Goal: Information Seeking & Learning: Learn about a topic

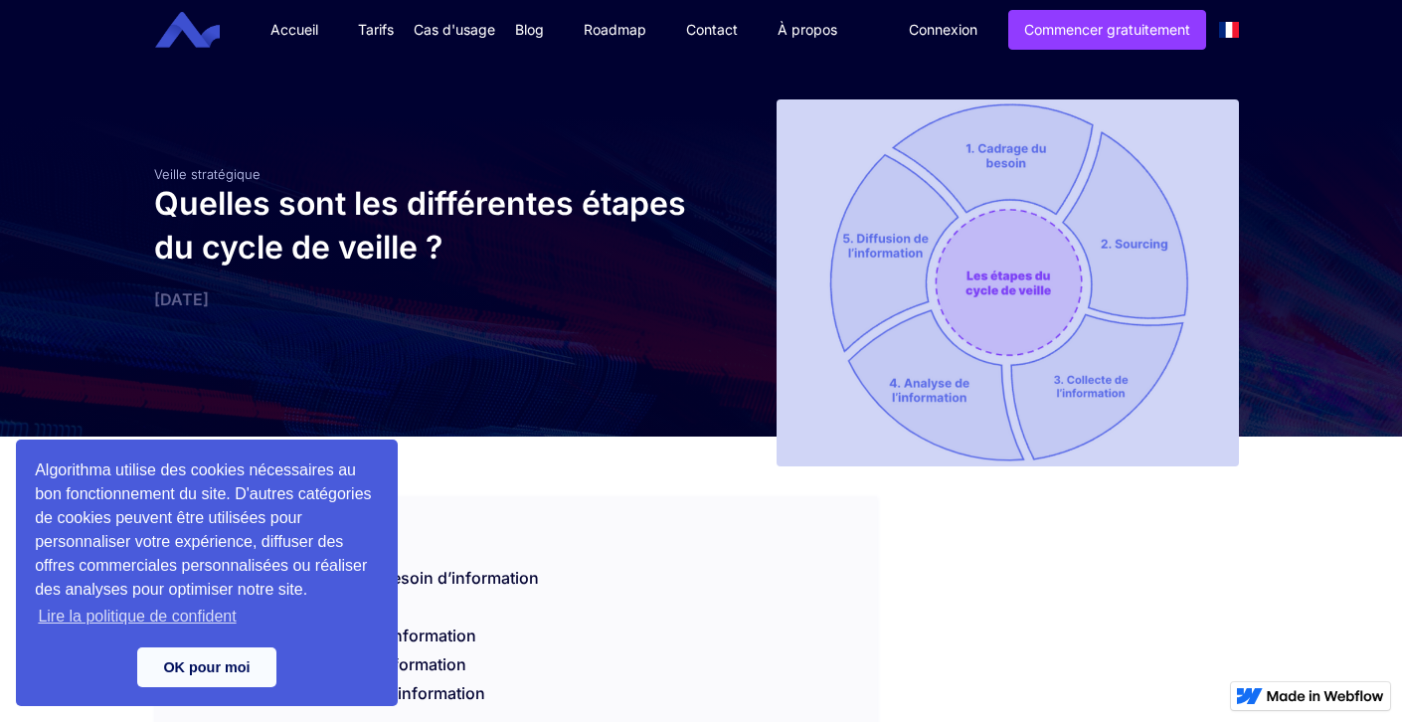
click at [1088, 295] on img at bounding box center [1006, 282] width 461 height 367
click at [1029, 281] on img at bounding box center [1006, 282] width 461 height 367
click at [965, 219] on img at bounding box center [1006, 282] width 461 height 367
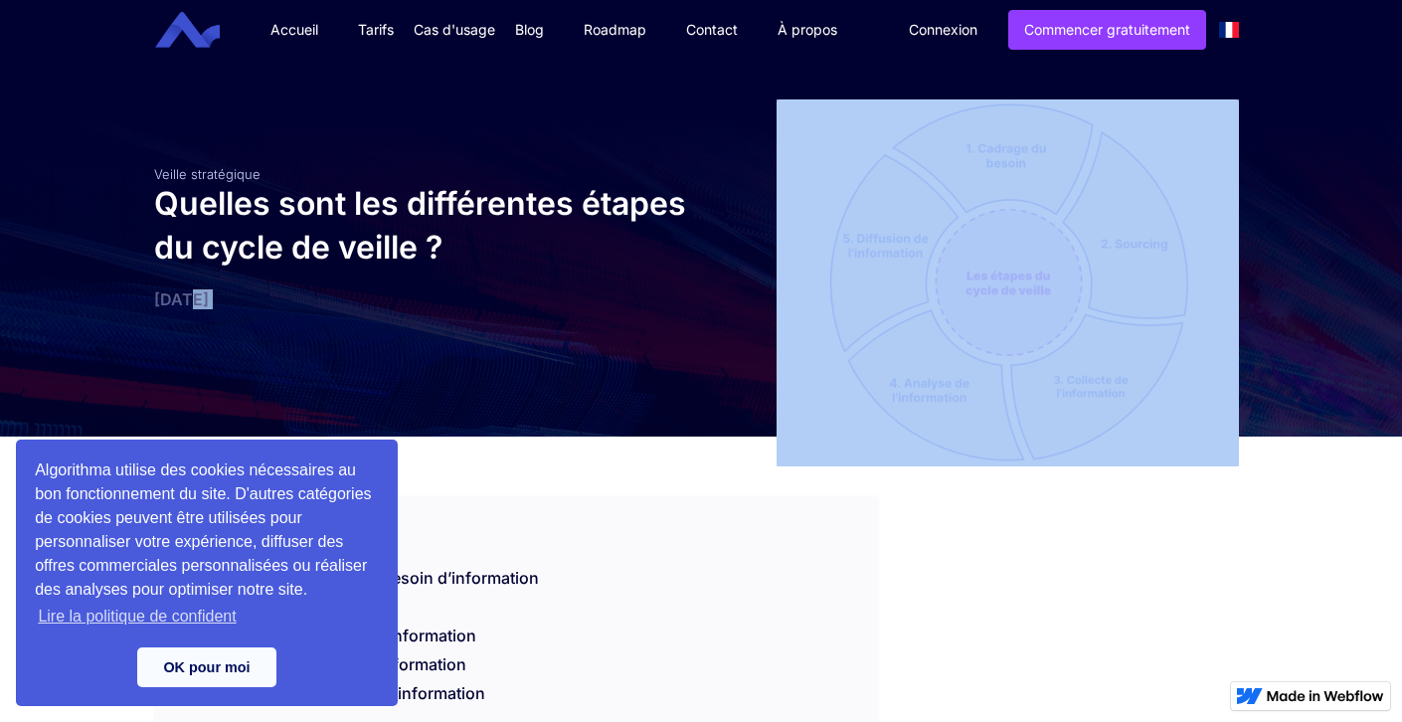
click at [965, 219] on img at bounding box center [1006, 282] width 461 height 367
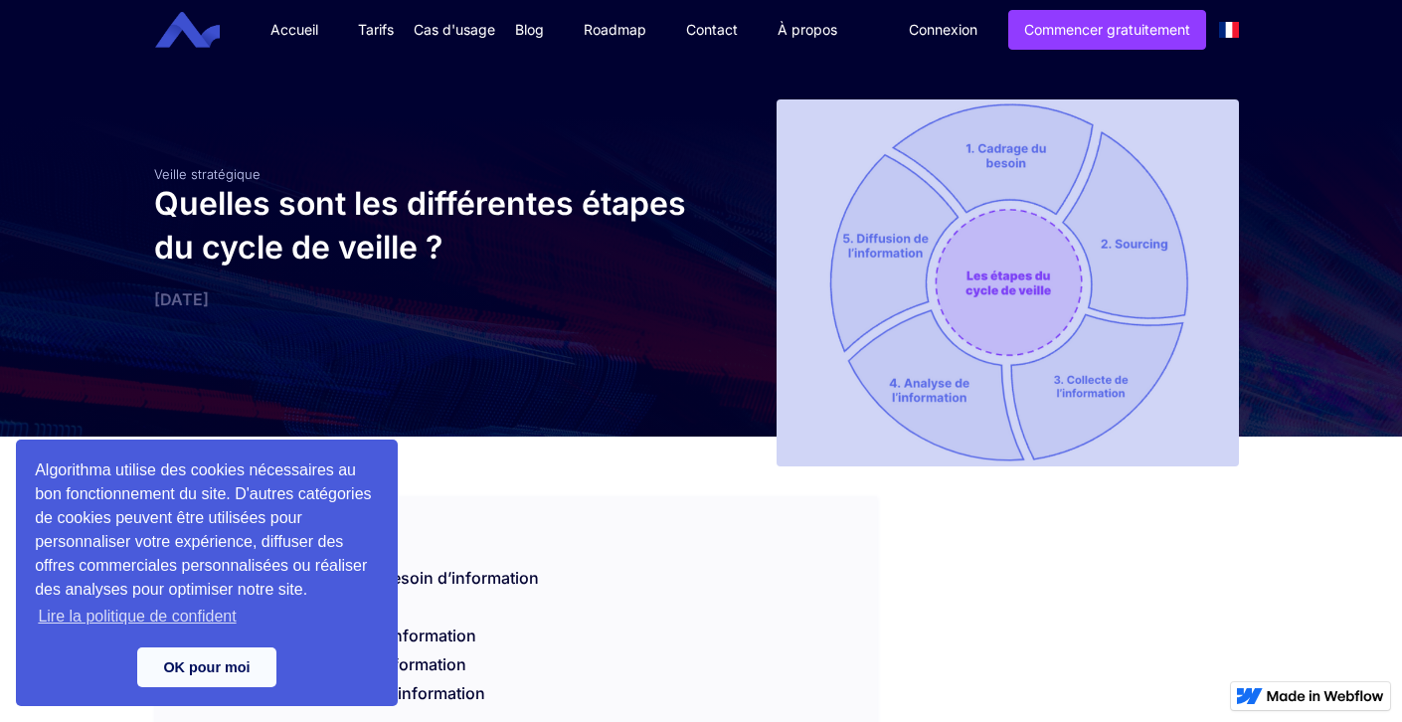
click at [993, 225] on img at bounding box center [1006, 282] width 461 height 367
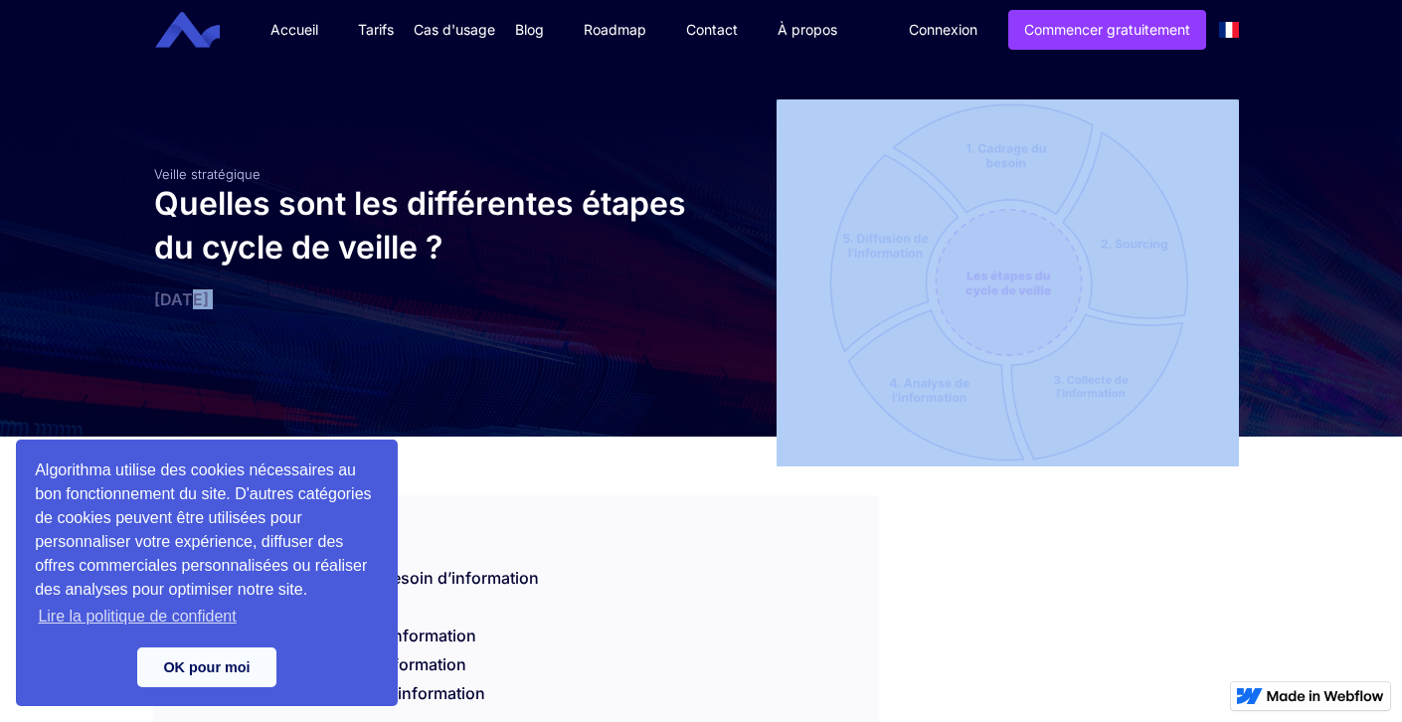
click at [868, 215] on img at bounding box center [1006, 282] width 461 height 367
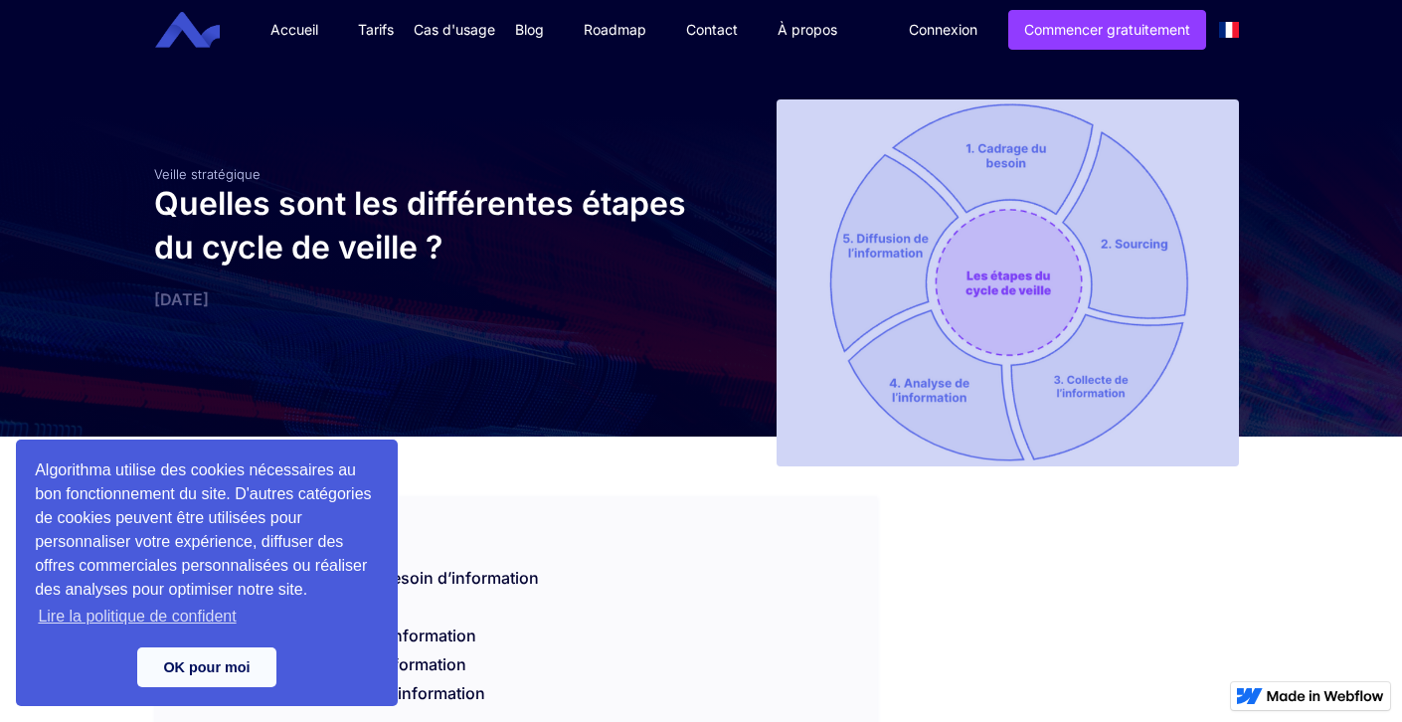
click at [868, 215] on img at bounding box center [1006, 282] width 461 height 367
